Goal: Task Accomplishment & Management: Complete application form

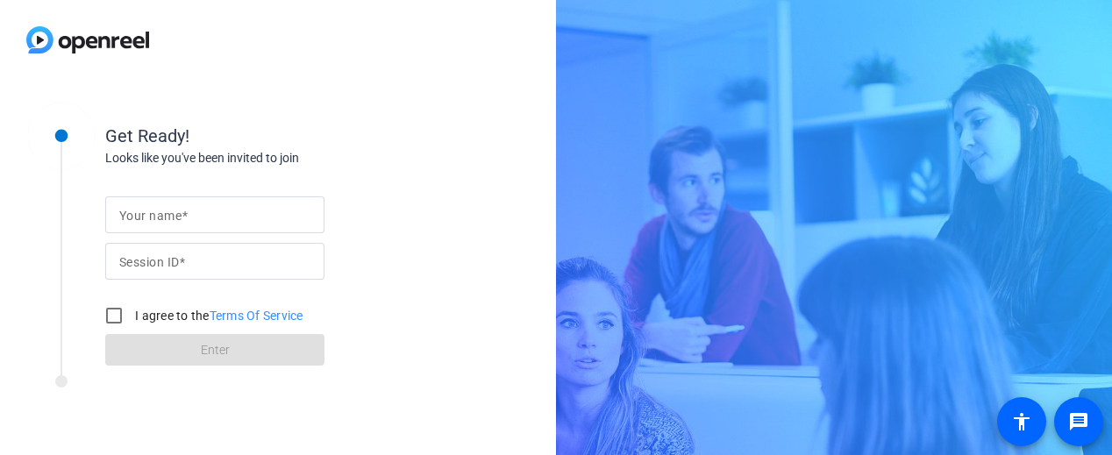
click at [207, 211] on input "Your name" at bounding box center [214, 214] width 191 height 21
type input "[PERSON_NAME]"
click at [113, 312] on input "I agree to the Terms Of Service" at bounding box center [113, 315] width 35 height 35
checkbox input "true"
click at [130, 260] on mat-label "Session ID" at bounding box center [149, 262] width 60 height 14
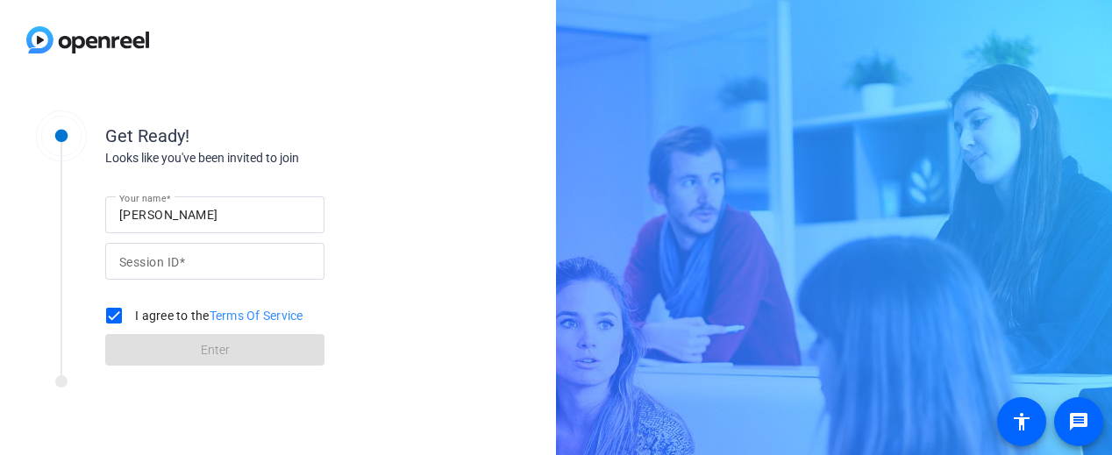
click at [130, 260] on input "Session ID" at bounding box center [214, 261] width 191 height 21
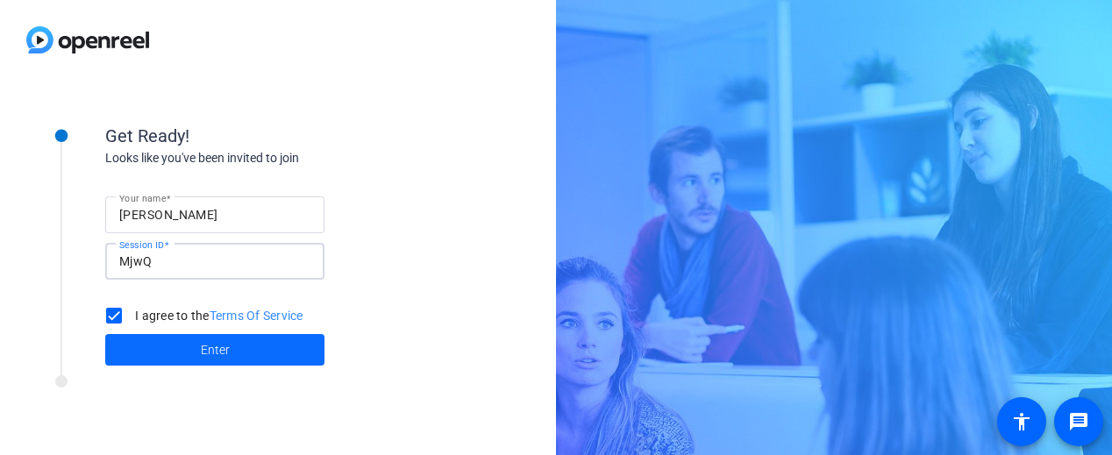
type input "MjwQ"
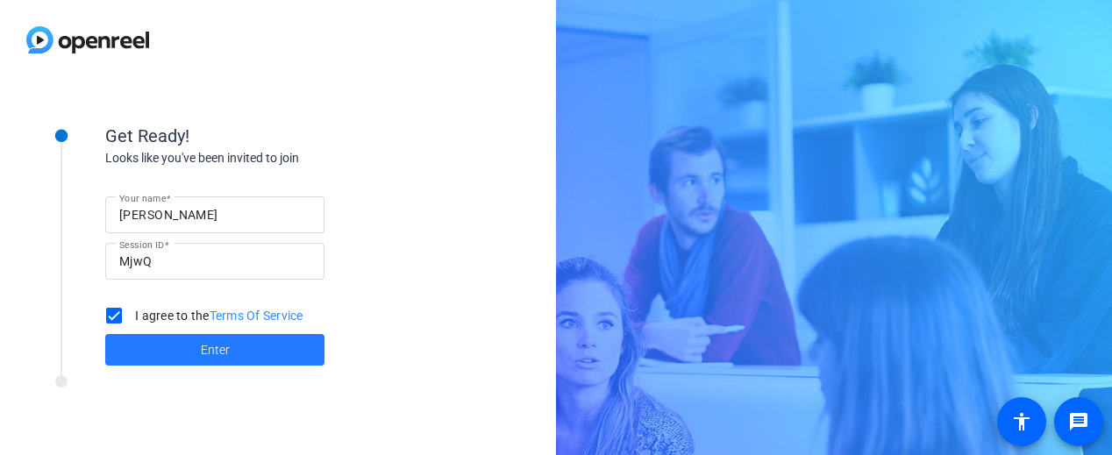
click at [224, 348] on span "Enter" at bounding box center [215, 350] width 29 height 18
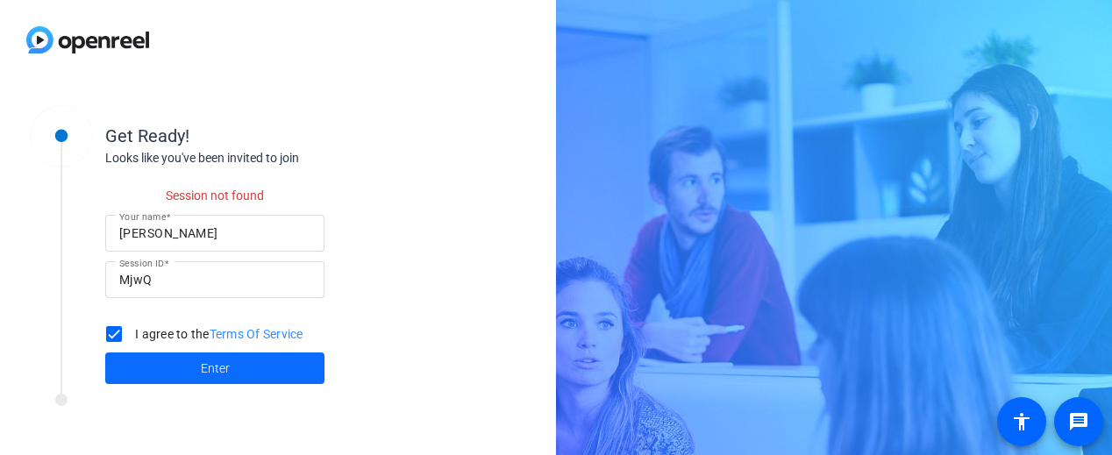
click at [232, 362] on span at bounding box center [214, 368] width 219 height 42
click at [224, 189] on p "Session not found" at bounding box center [214, 196] width 219 height 18
click at [222, 281] on input "MjwQ" at bounding box center [214, 279] width 191 height 21
click at [900, 43] on div "Get Ready! Looks like you've been invited to join Session not found Your name […" at bounding box center [556, 227] width 1112 height 455
